Goal: Task Accomplishment & Management: Manage account settings

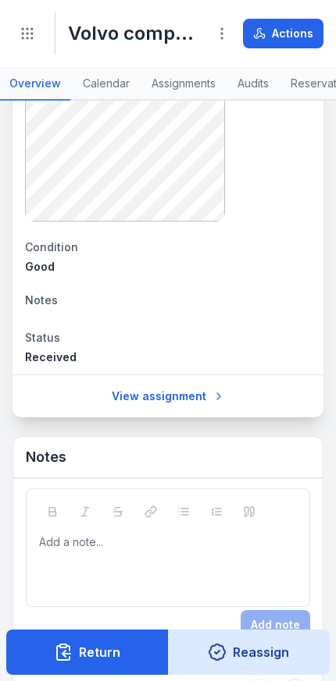
scroll to position [1604, 0]
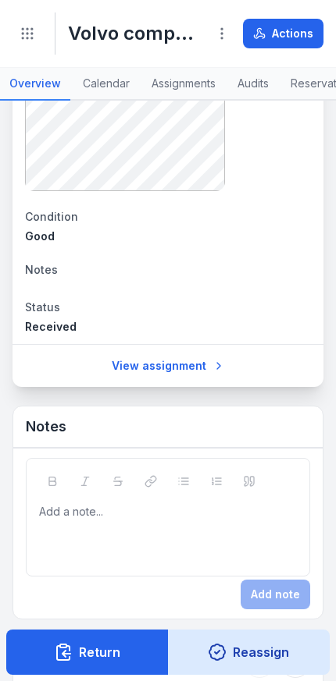
click at [179, 511] on div "Add a note..." at bounding box center [168, 517] width 284 height 119
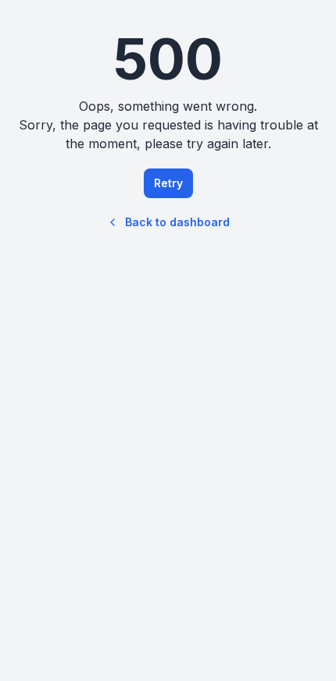
click at [170, 188] on button "Retry" at bounding box center [168, 184] width 49 height 30
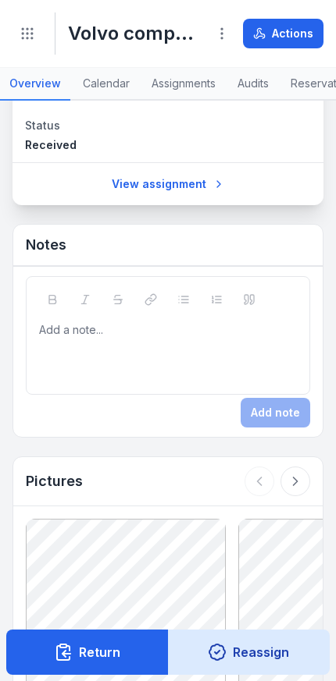
scroll to position [1784, 0]
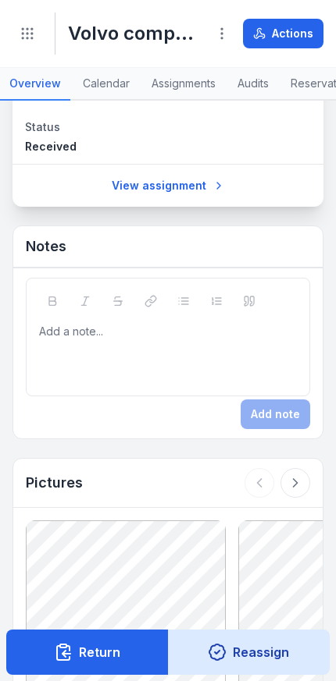
click at [206, 340] on div at bounding box center [168, 332] width 257 height 16
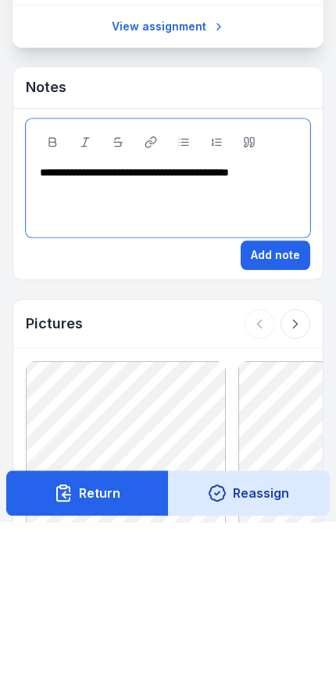
click at [105, 326] on span "**********" at bounding box center [134, 331] width 189 height 11
click at [283, 400] on button "Add note" at bounding box center [274, 415] width 69 height 30
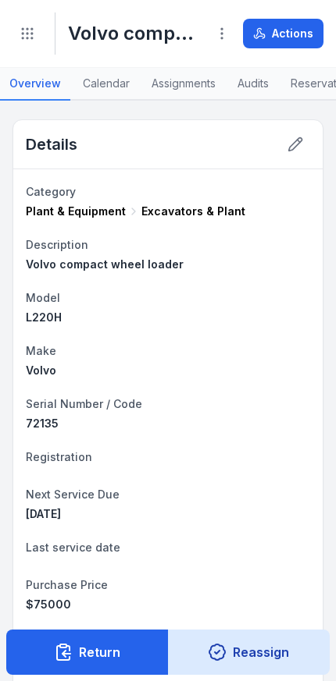
scroll to position [0, 0]
click at [293, 33] on button "Actions" at bounding box center [283, 34] width 80 height 30
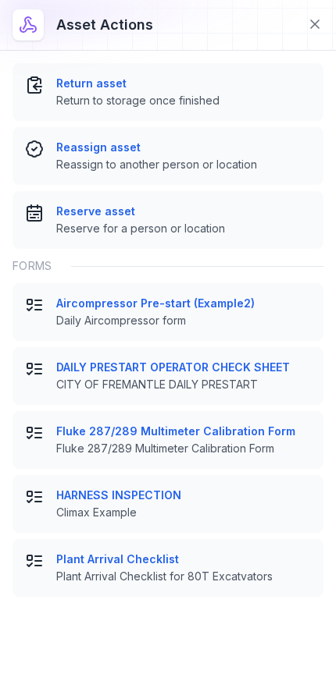
click at [244, 380] on span "CITY OF FREMANTLE DAILY PRESTART" at bounding box center [183, 385] width 254 height 16
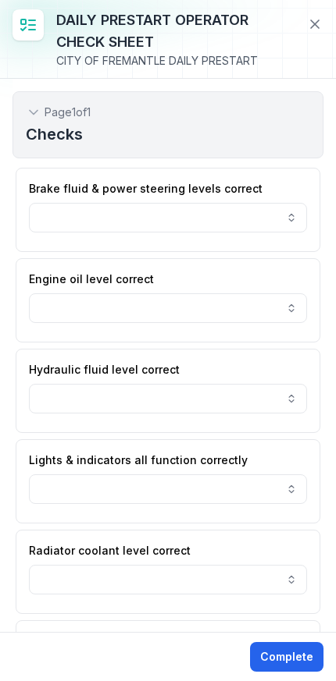
click at [267, 219] on button "button" at bounding box center [168, 218] width 278 height 30
click at [314, 30] on icon at bounding box center [315, 24] width 16 height 16
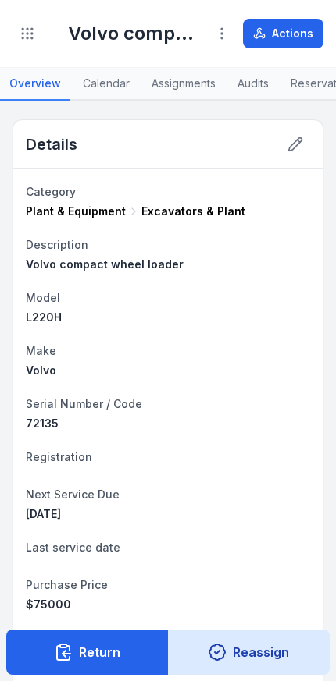
click at [27, 31] on icon "Toggle navigation" at bounding box center [28, 34] width 16 height 16
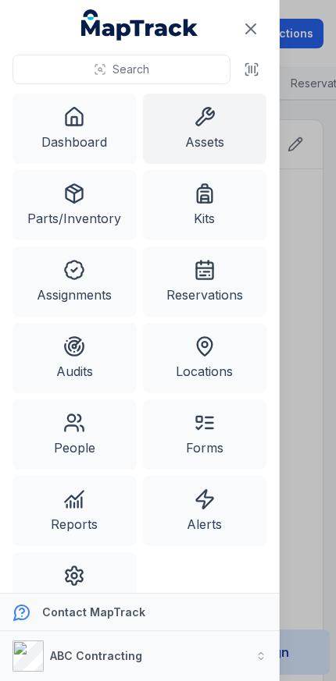
click at [226, 447] on link "Forms" at bounding box center [205, 435] width 124 height 70
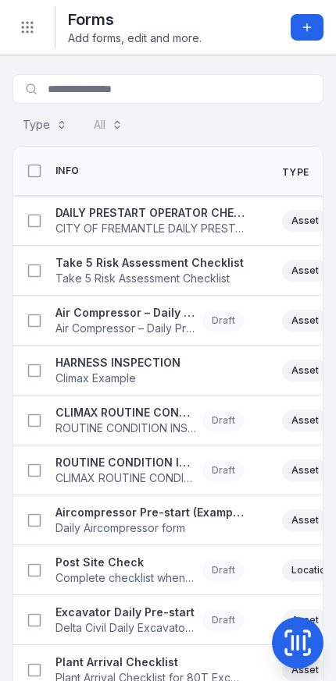
click at [202, 216] on strong "DAILY PRESTART OPERATOR CHECK SHEET" at bounding box center [149, 213] width 189 height 16
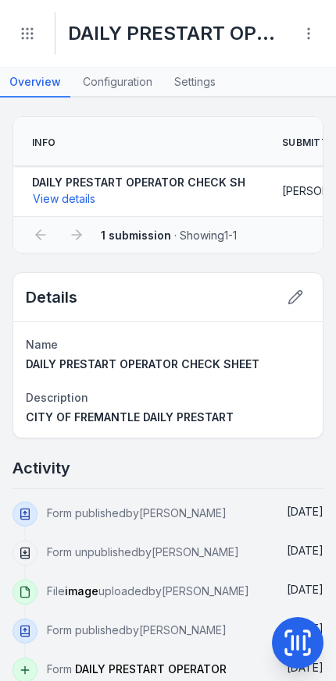
click at [304, 29] on icon at bounding box center [309, 34] width 16 height 16
click at [28, 32] on icon "Toggle navigation" at bounding box center [28, 34] width 16 height 16
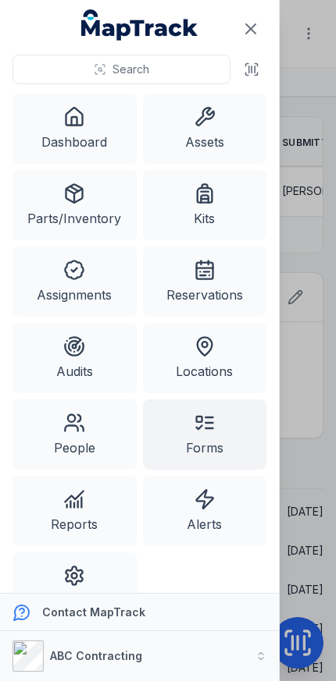
click at [220, 124] on link "Assets" at bounding box center [205, 129] width 124 height 70
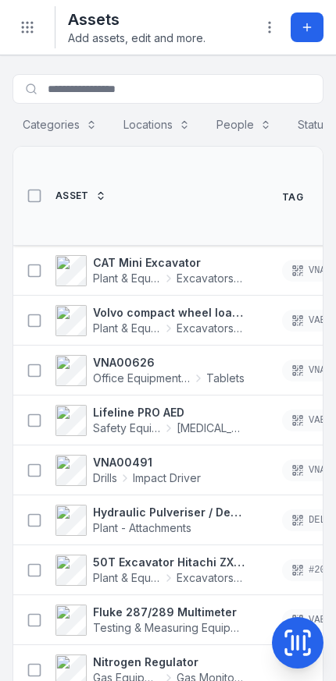
click at [175, 305] on strong "Volvo compact wheel loader" at bounding box center [168, 313] width 151 height 16
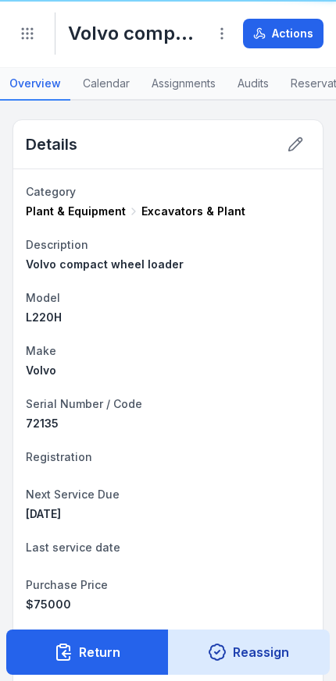
click at [301, 35] on button "Actions" at bounding box center [283, 34] width 80 height 30
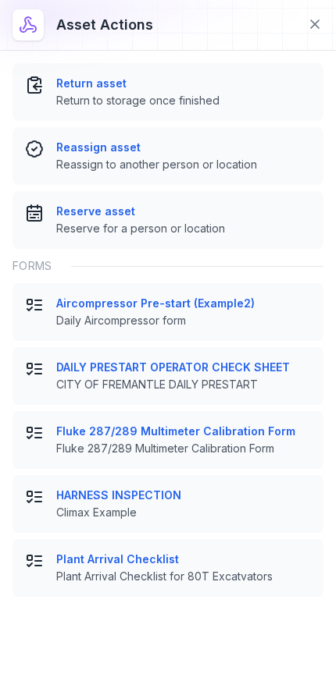
click at [230, 379] on span "CITY OF FREMANTLE DAILY PRESTART" at bounding box center [183, 385] width 254 height 16
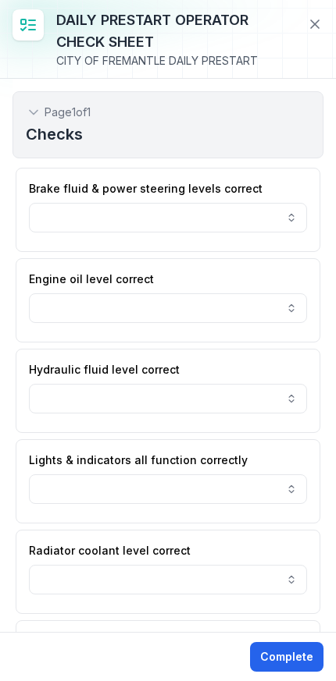
click at [311, 20] on icon at bounding box center [315, 24] width 8 height 8
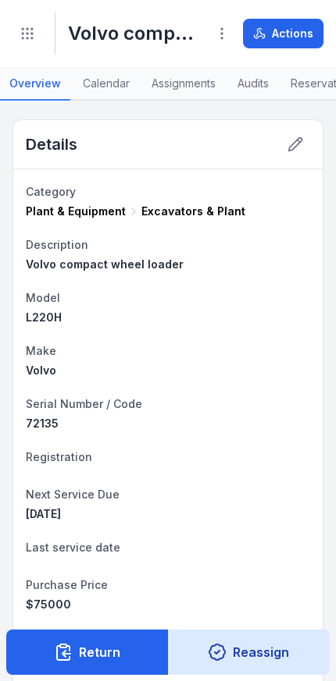
click at [27, 27] on icon "Toggle navigation" at bounding box center [28, 34] width 16 height 16
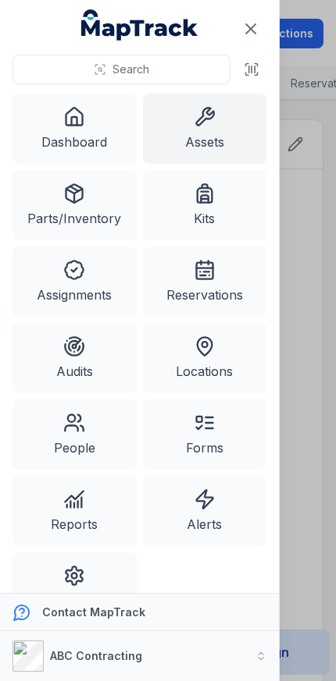
click at [213, 449] on link "Forms" at bounding box center [205, 435] width 124 height 70
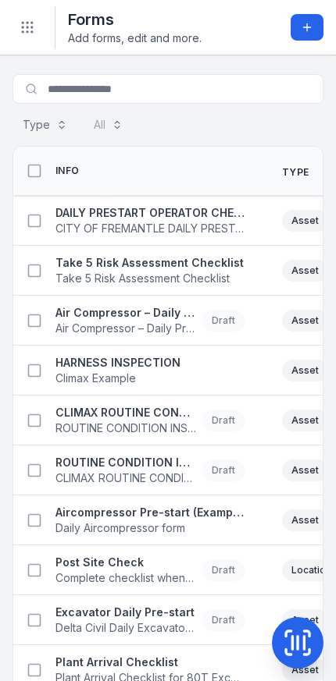
click at [203, 230] on span "CITY OF FREMANTLE DAILY PRESTART" at bounding box center [149, 229] width 189 height 16
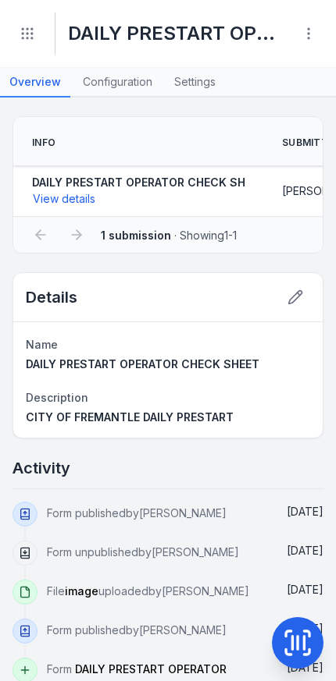
click at [101, 81] on link "Configuration" at bounding box center [117, 83] width 88 height 30
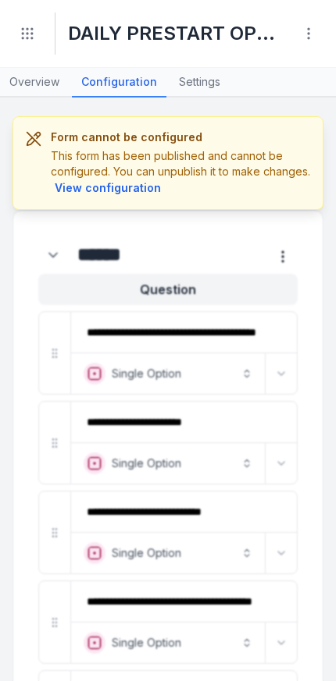
click at [307, 34] on icon at bounding box center [309, 34] width 16 height 16
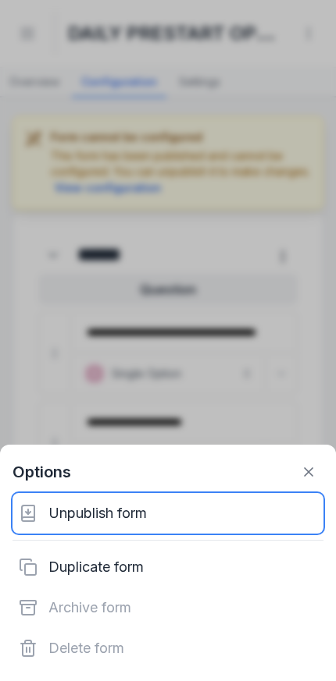
click at [144, 515] on div "Unpublish form" at bounding box center [167, 513] width 311 height 41
